Goal: Transaction & Acquisition: Purchase product/service

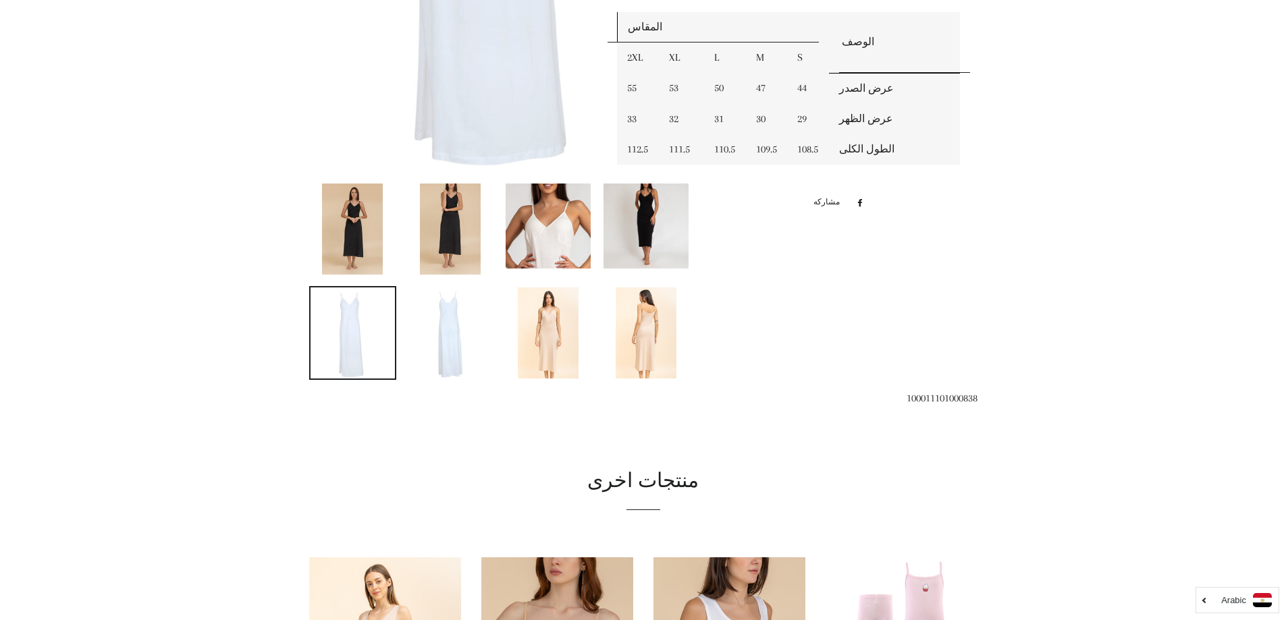
click at [619, 242] on img at bounding box center [646, 226] width 85 height 85
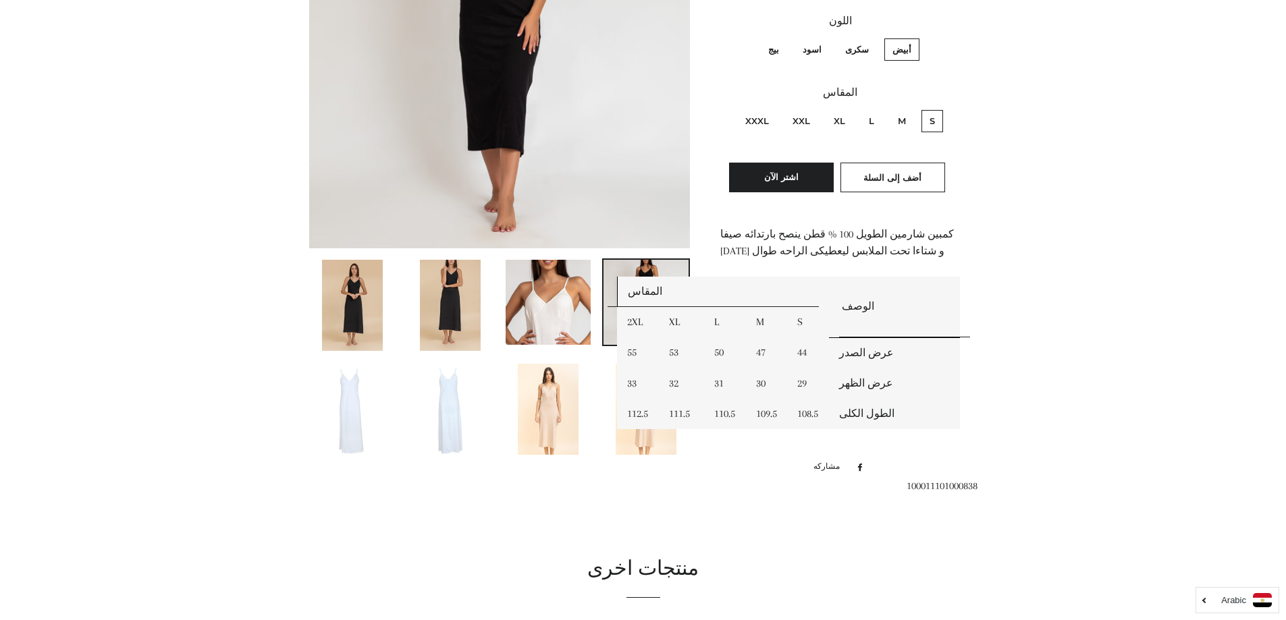
click at [560, 296] on img at bounding box center [548, 302] width 85 height 85
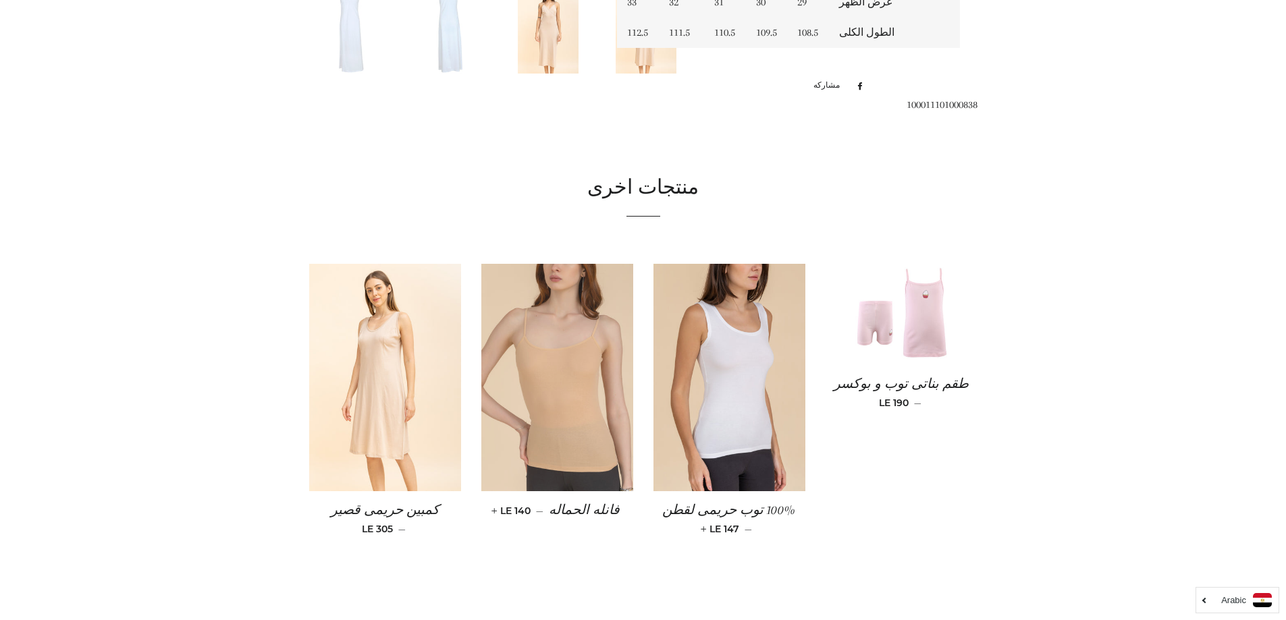
scroll to position [117, 0]
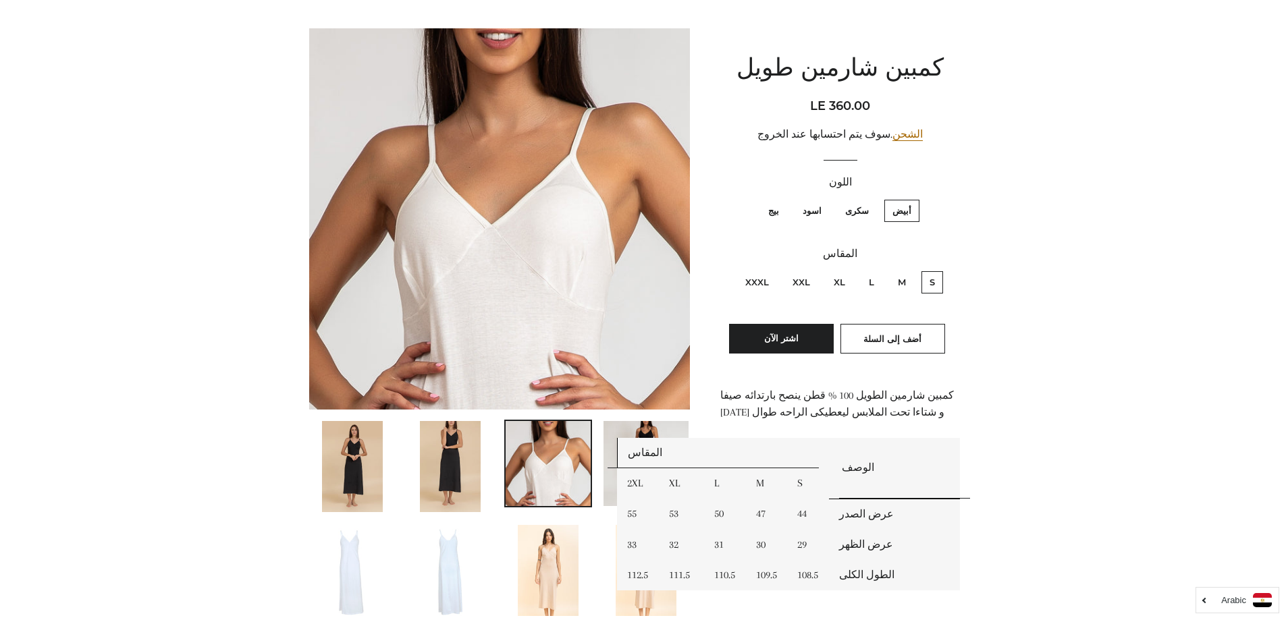
click at [1238, 345] on main at bounding box center [643, 555] width 1286 height 1162
click at [484, 470] on link at bounding box center [450, 467] width 88 height 94
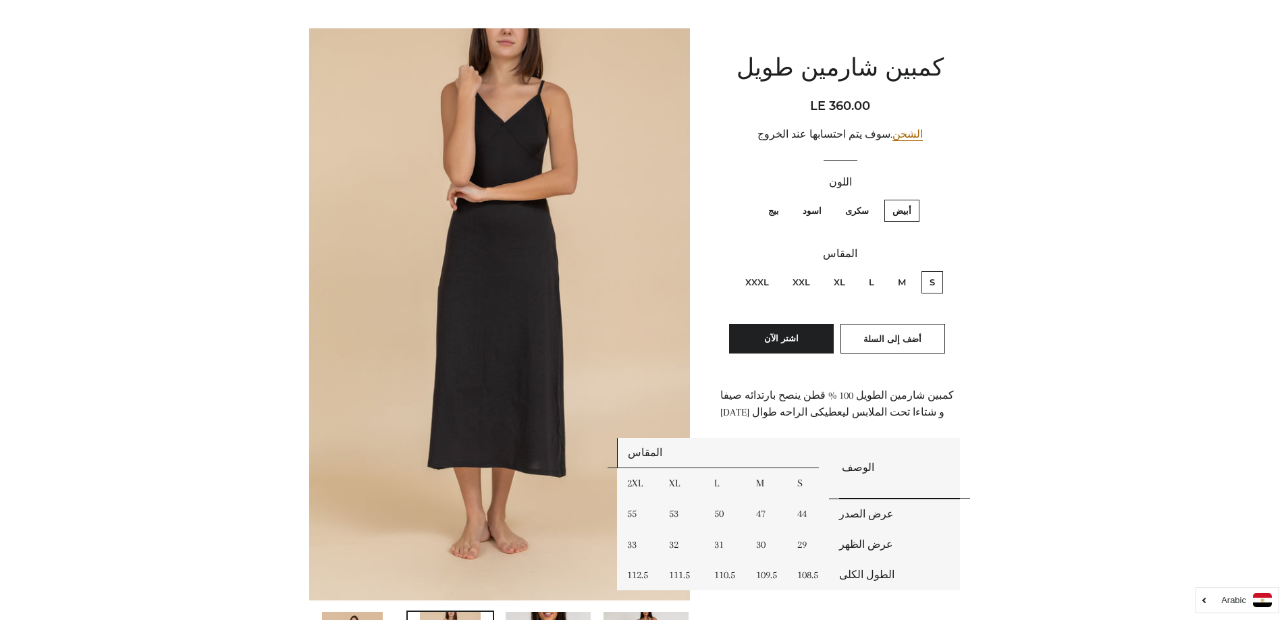
click at [786, 414] on p "كمبين شارمين الطويل 100 % قطن ينصح بارتدائه صيفا و شتاءا تحت الملابس ليعطيكى ال…" at bounding box center [840, 404] width 240 height 34
click at [810, 396] on p "كمبين شارمين الطويل 100 % قطن ينصح بارتدائه صيفا و شتاءا تحت الملابس ليعطيكى ال…" at bounding box center [840, 404] width 240 height 34
click at [843, 394] on p "كمبين شارمين الطويل 100 % قطن ينصح بارتدائه صيفا و شتاءا تحت الملابس ليعطيكى ال…" at bounding box center [840, 404] width 240 height 34
click at [950, 381] on div "كمبين شارمين طويل السعر العادي السعر بعد الخصم LE 360.00 سعر الوحدة / في الشحن …" at bounding box center [840, 333] width 240 height 610
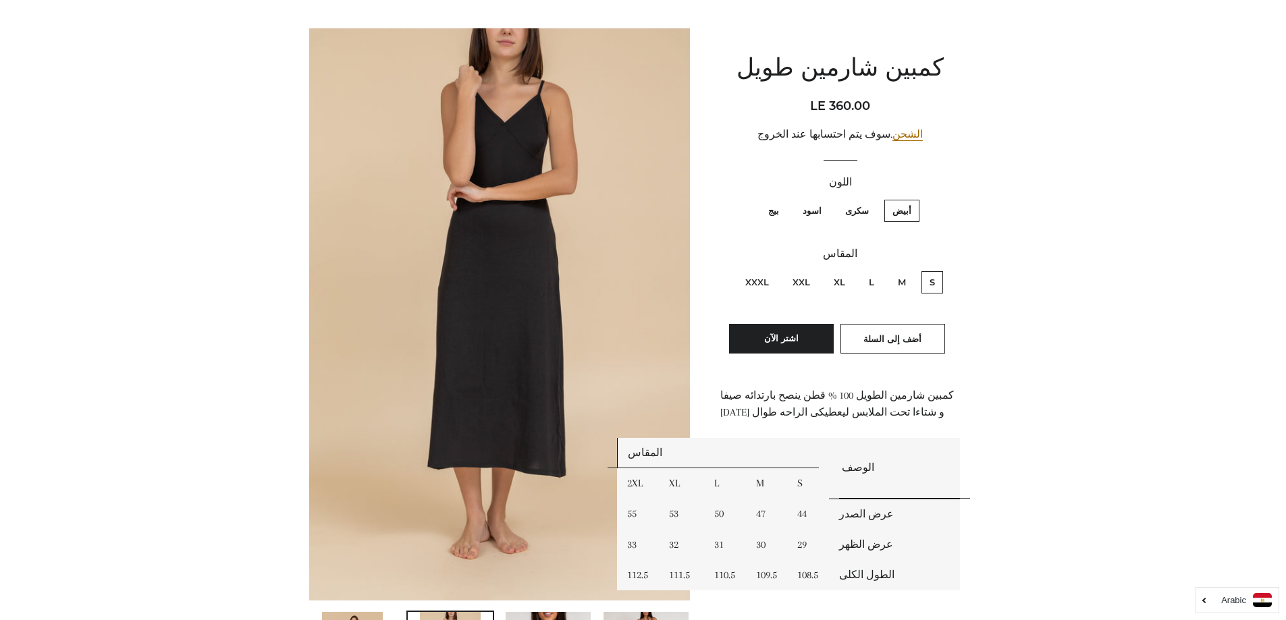
click at [890, 274] on label "M" at bounding box center [902, 282] width 24 height 22
click at [909, 270] on input "M" at bounding box center [909, 269] width 1 height 1
radio input "true"
click at [803, 210] on label "اسود" at bounding box center [812, 211] width 35 height 22
click at [825, 198] on input "اسود" at bounding box center [825, 198] width 1 height 1
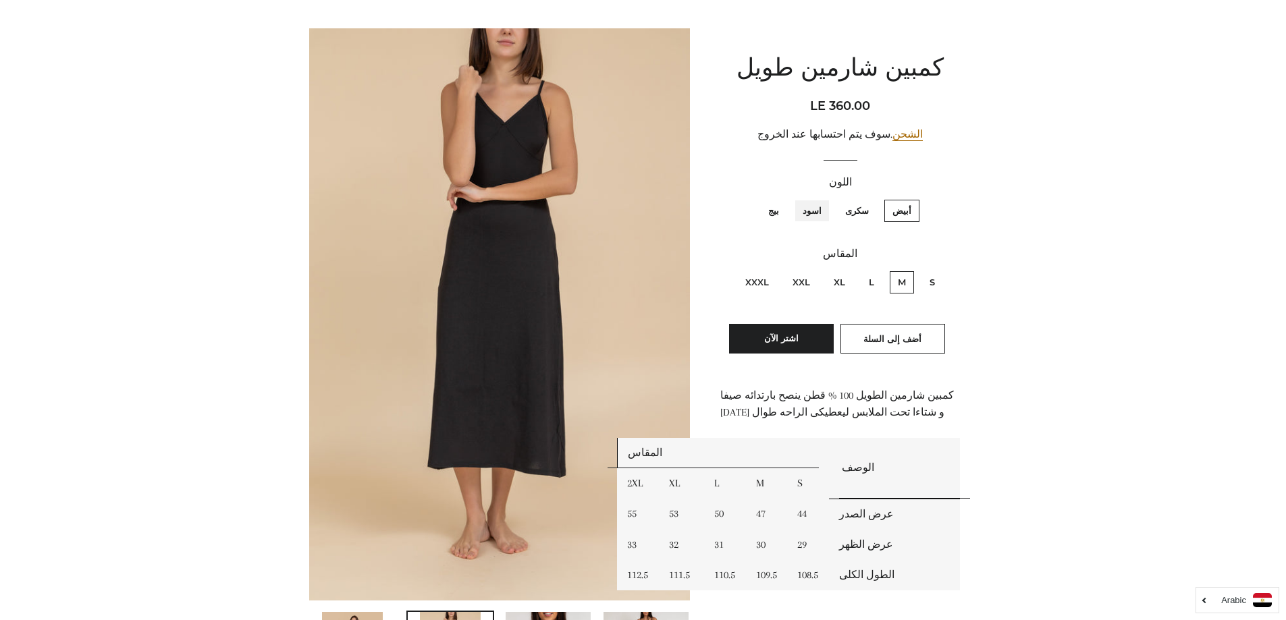
radio input "true"
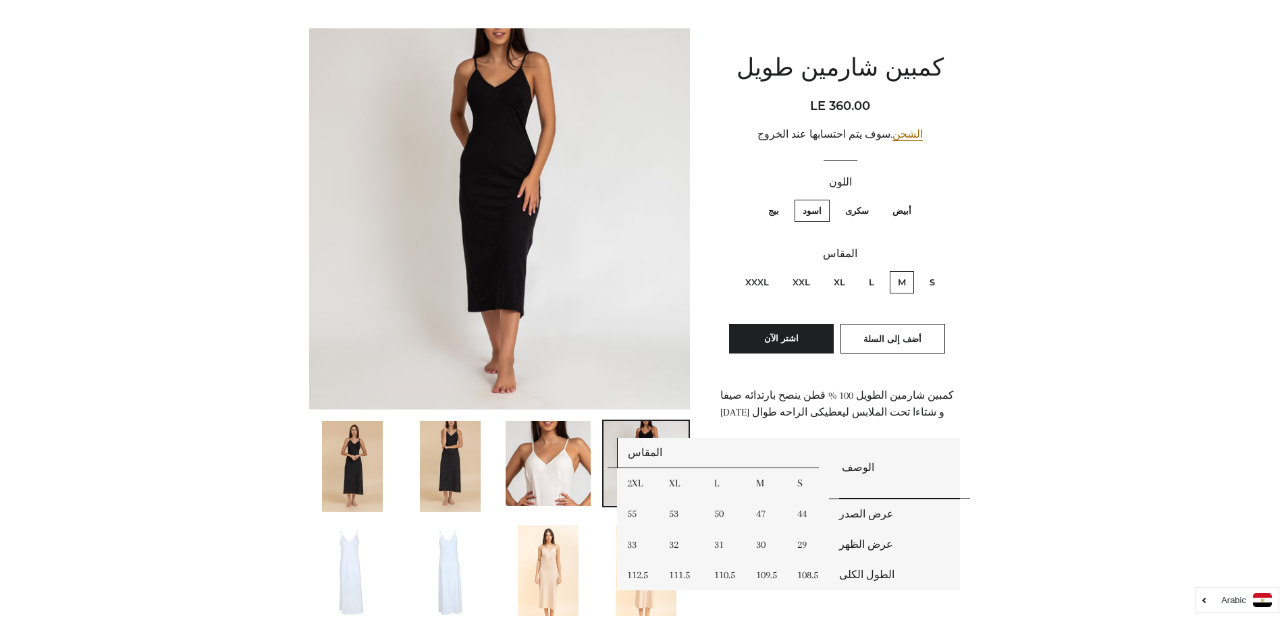
click at [444, 483] on img at bounding box center [450, 466] width 61 height 91
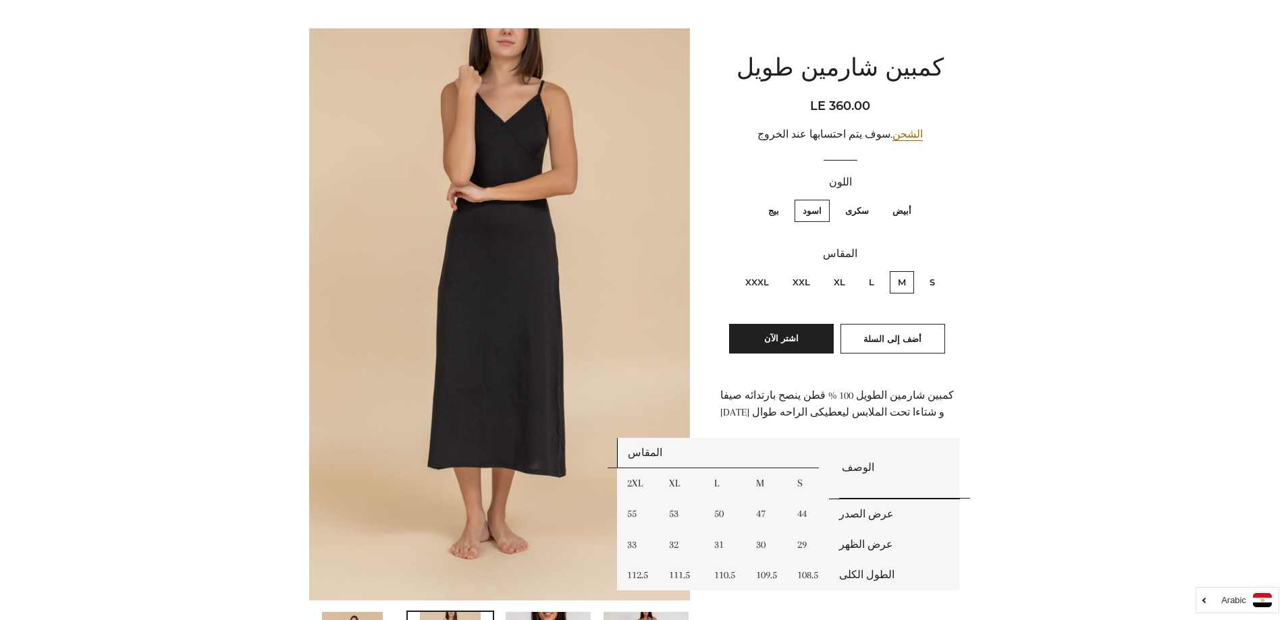
scroll to position [660, 0]
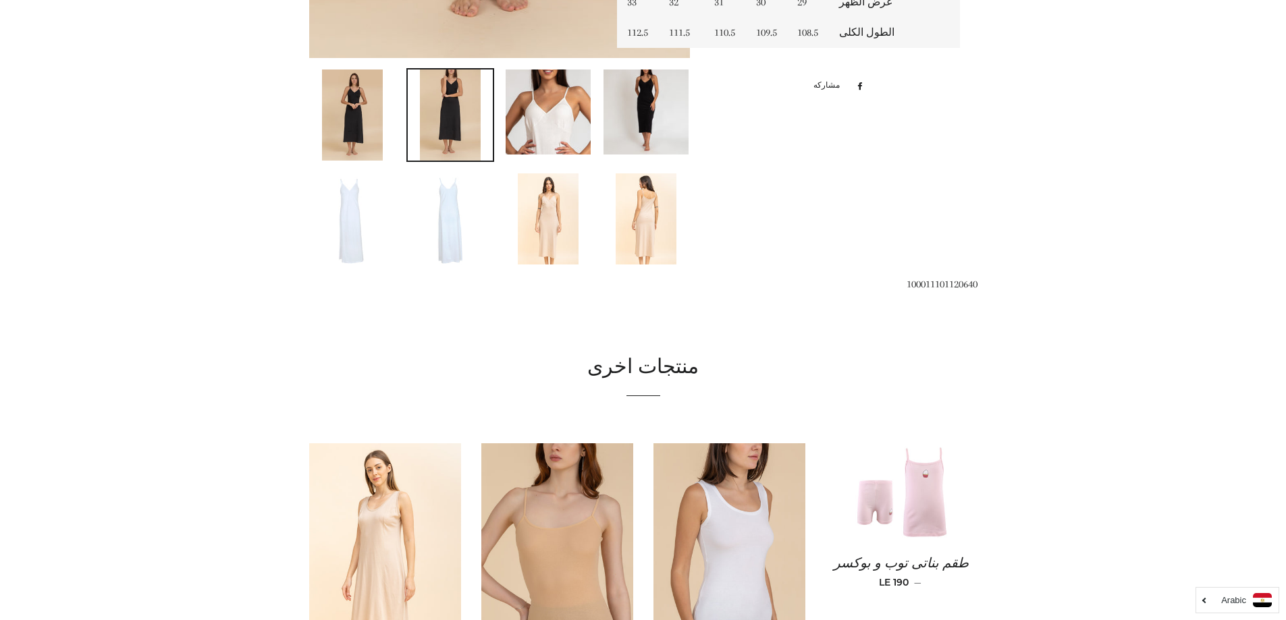
click at [648, 252] on img at bounding box center [646, 218] width 61 height 91
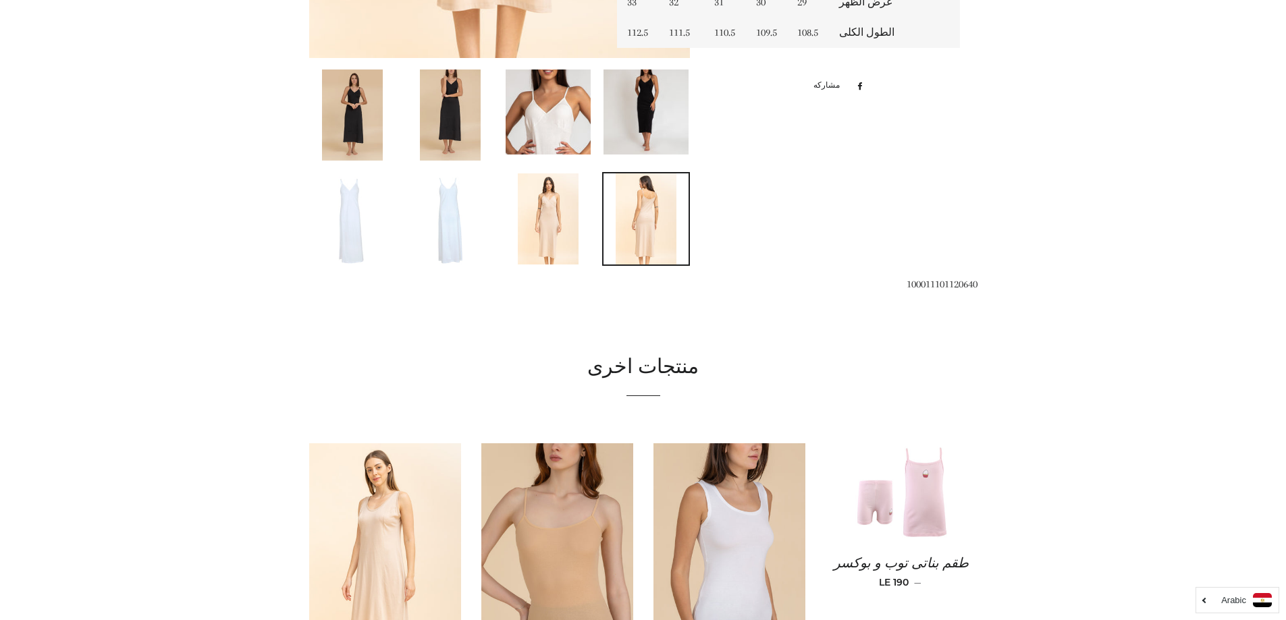
click at [558, 211] on img at bounding box center [548, 218] width 61 height 91
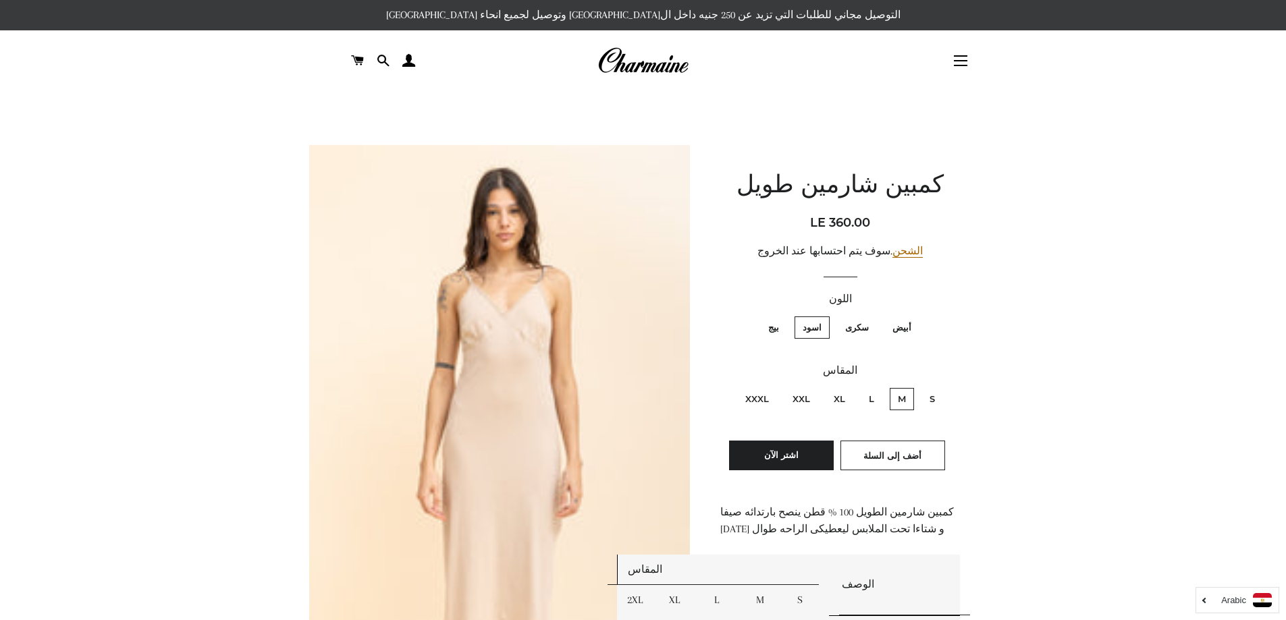
scroll to position [543, 0]
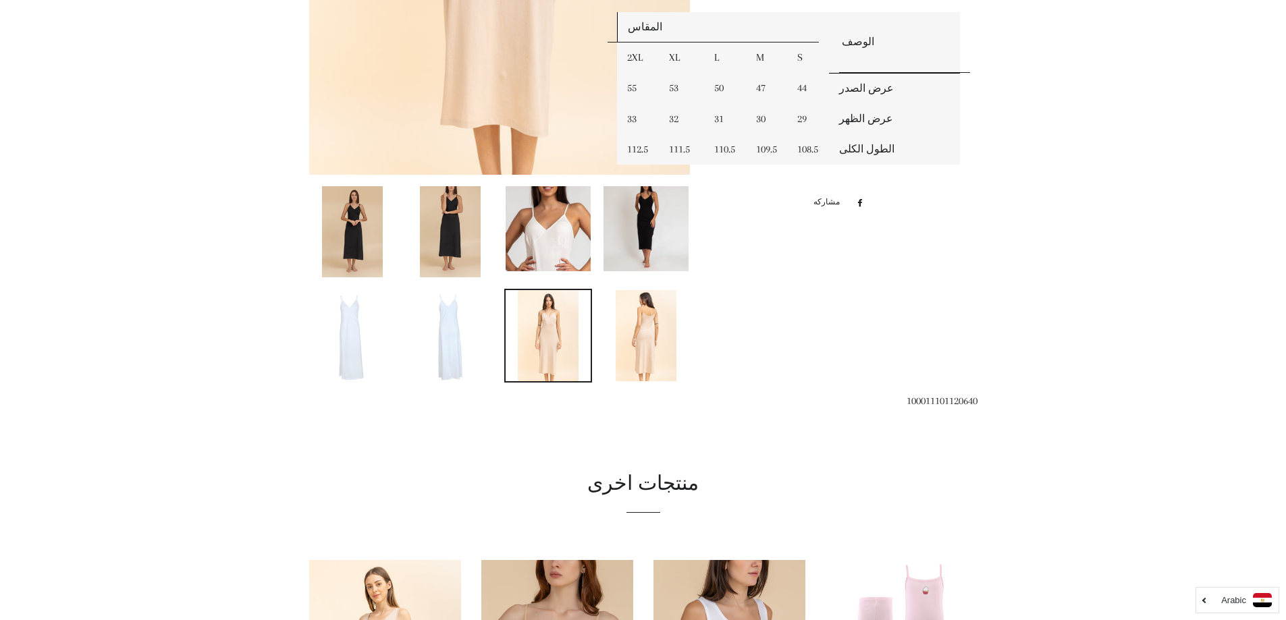
click at [429, 236] on img at bounding box center [450, 231] width 61 height 91
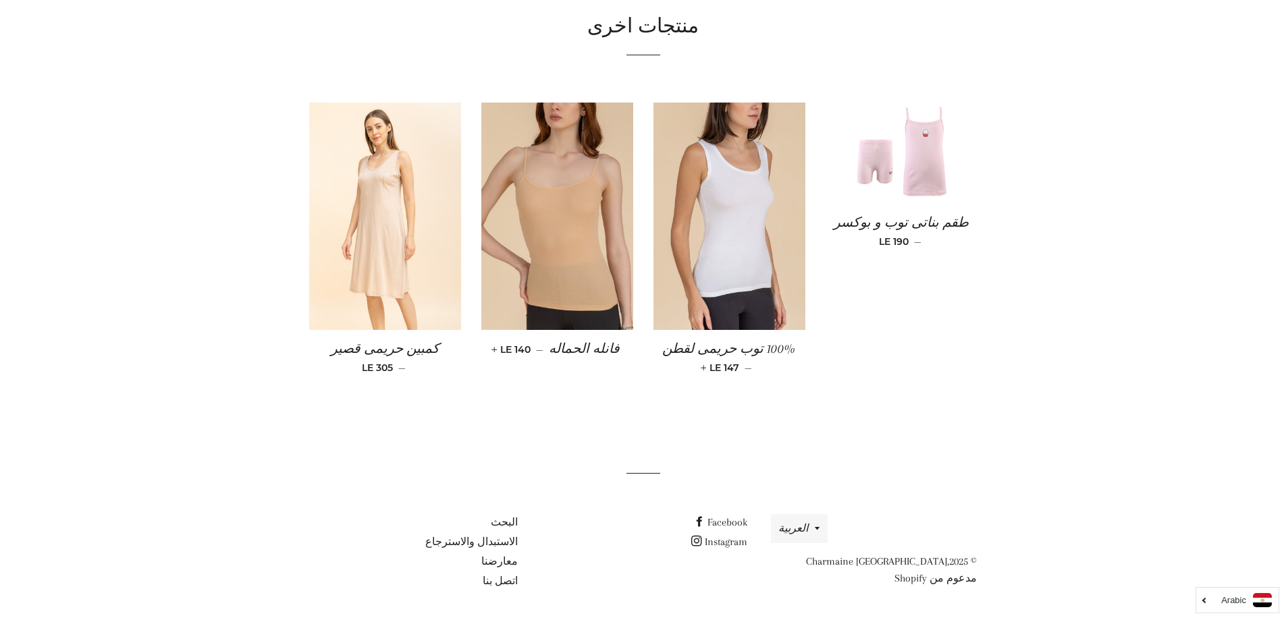
scroll to position [458, 0]
